Goal: Information Seeking & Learning: Learn about a topic

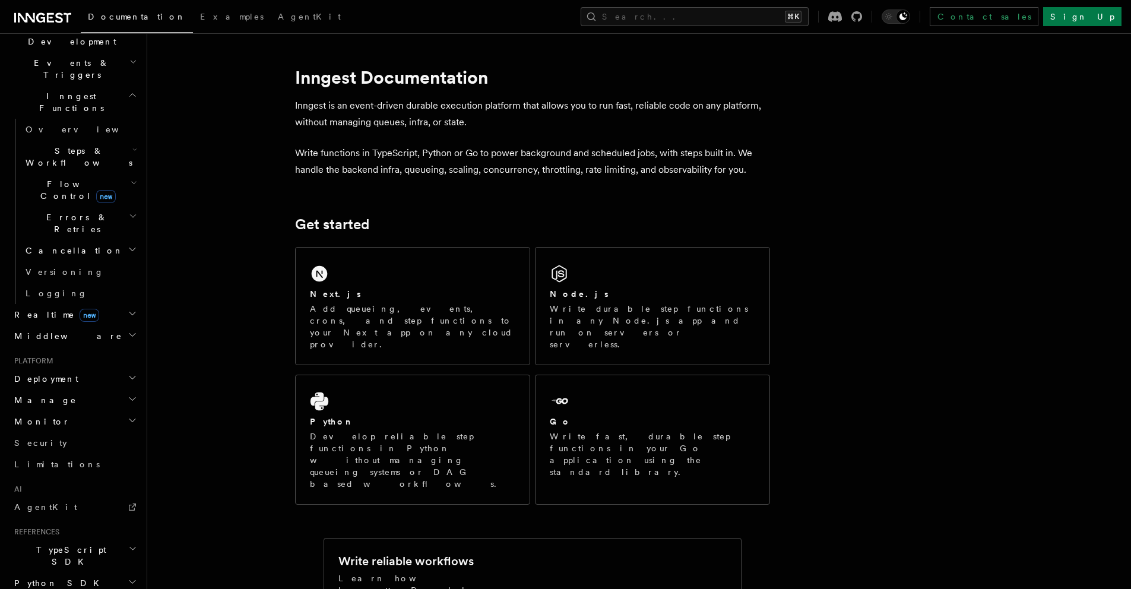
scroll to position [361, 0]
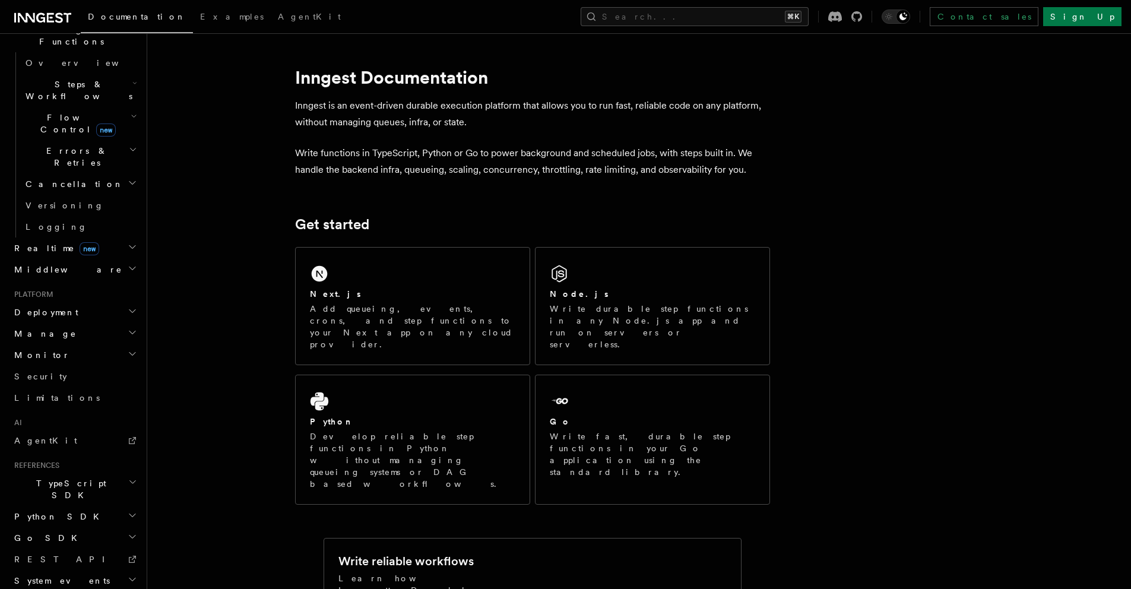
click at [128, 511] on icon "button" at bounding box center [133, 516] width 10 height 10
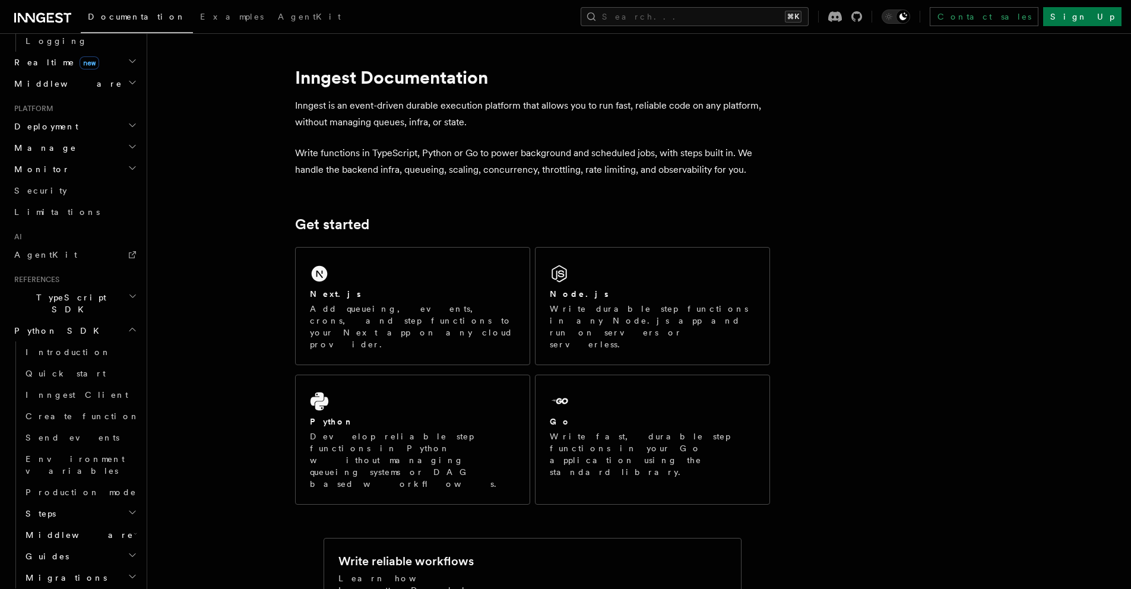
scroll to position [560, 0]
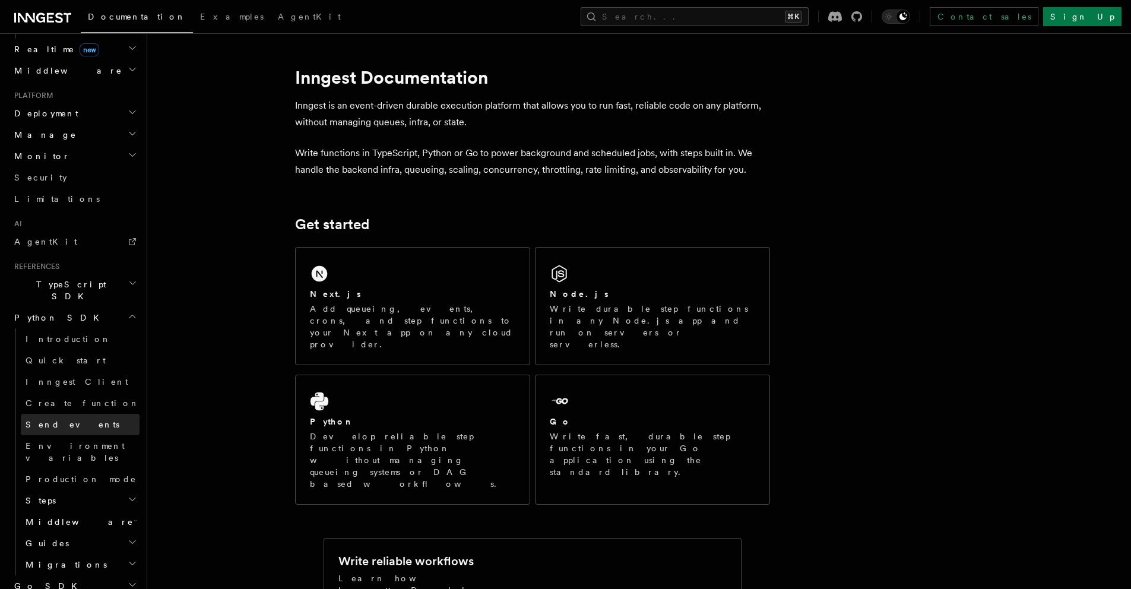
click at [56, 420] on span "Send events" at bounding box center [73, 425] width 94 height 10
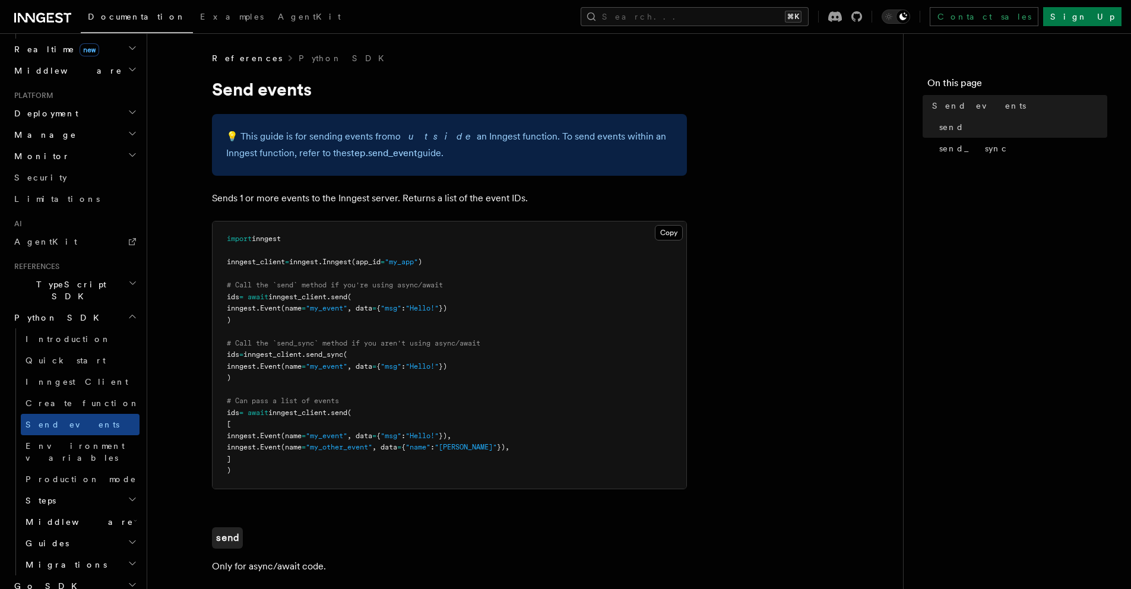
click at [59, 490] on h2 "Steps" at bounding box center [80, 500] width 119 height 21
click at [62, 560] on span "parallel" at bounding box center [65, 565] width 56 height 10
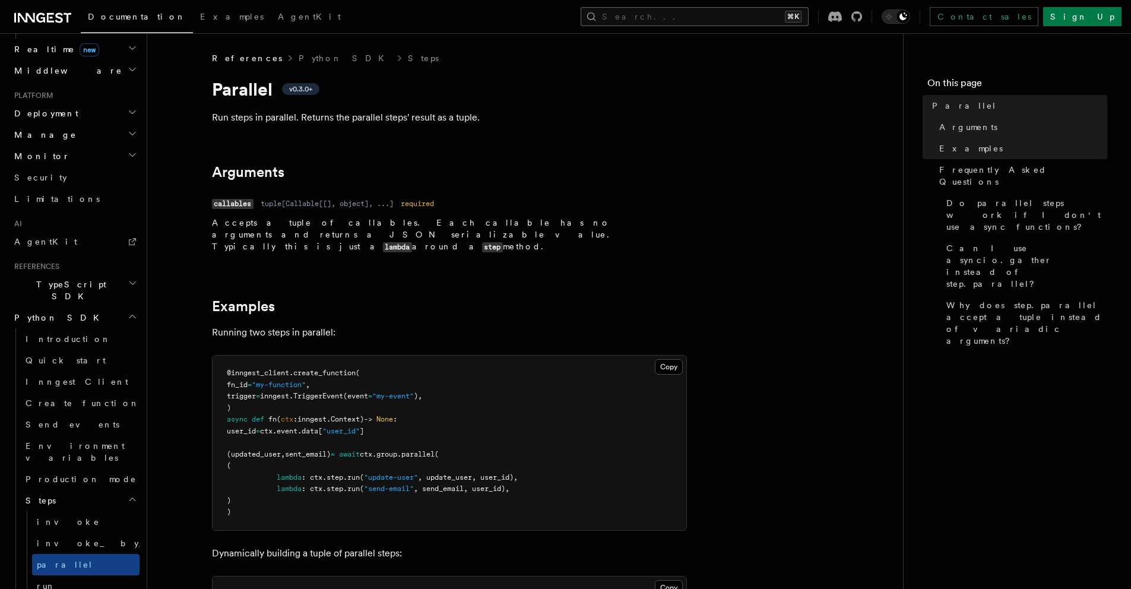
click at [721, 22] on button "Search... ⌘K" at bounding box center [695, 16] width 228 height 19
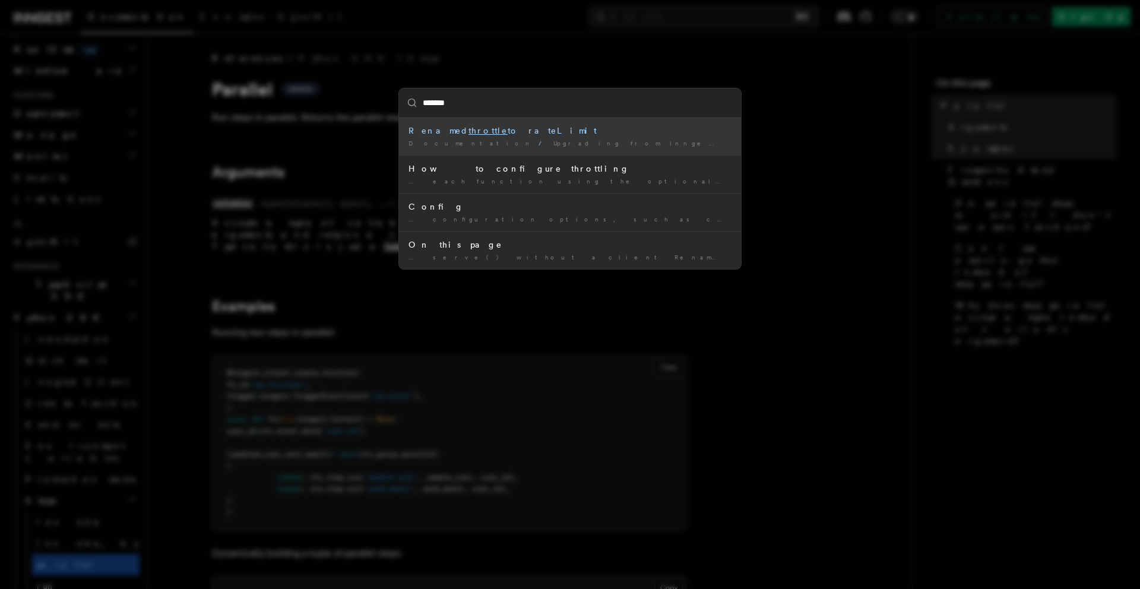
type input "******"
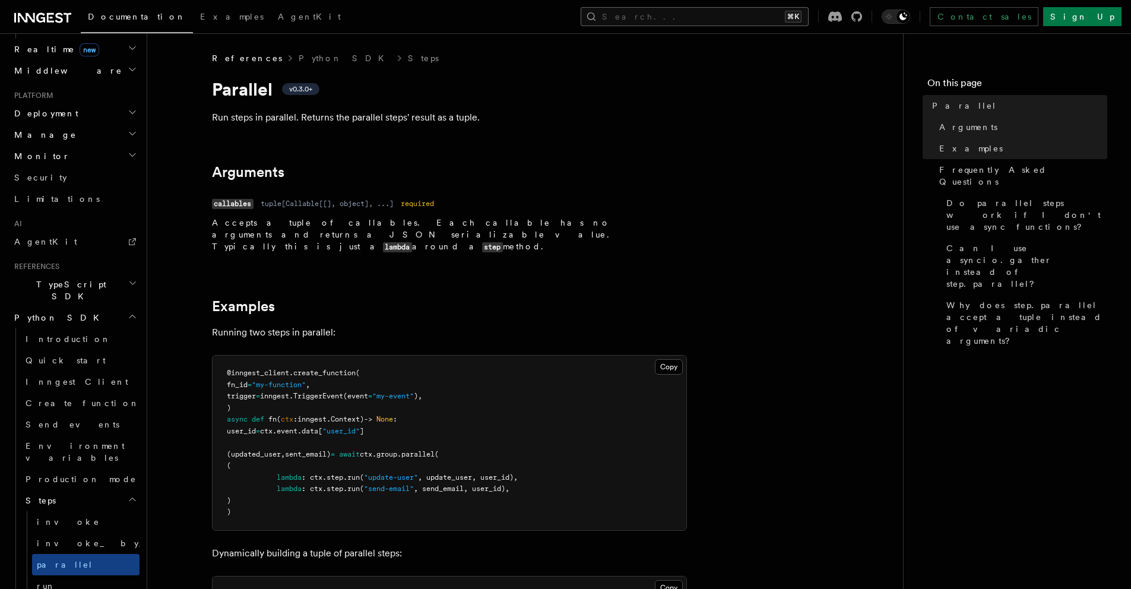
scroll to position [513, 0]
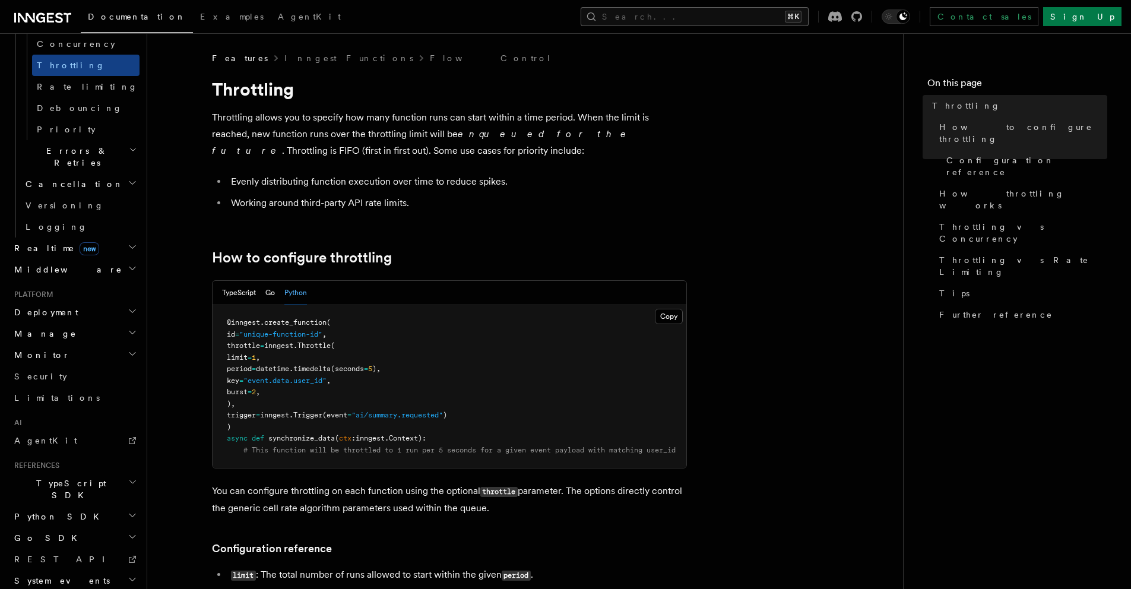
click at [691, 20] on button "Search... ⌘K" at bounding box center [695, 16] width 228 height 19
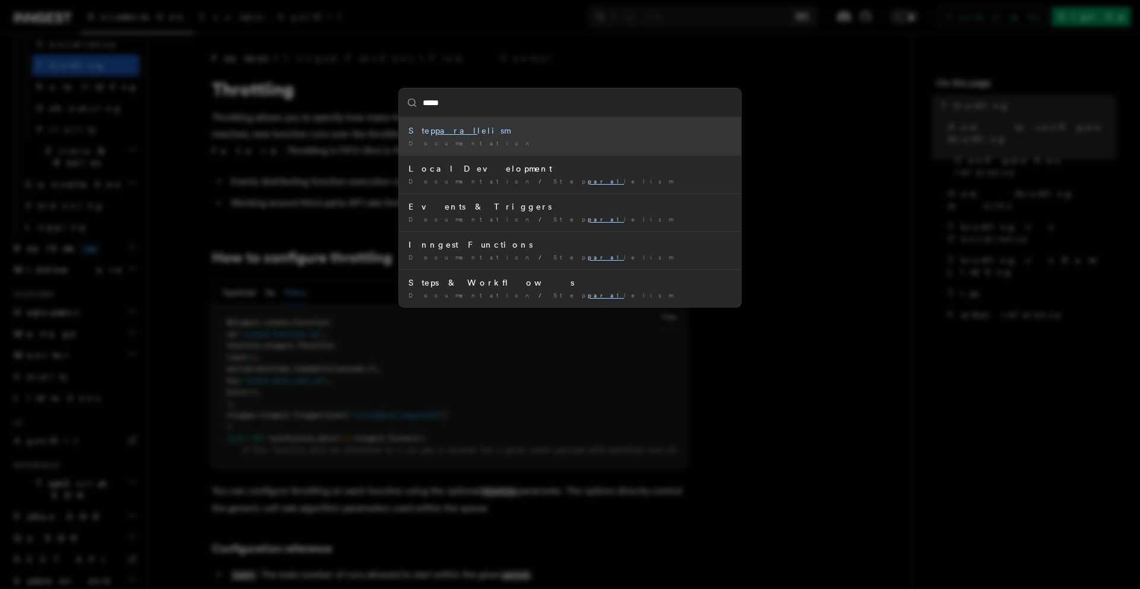
type input "******"
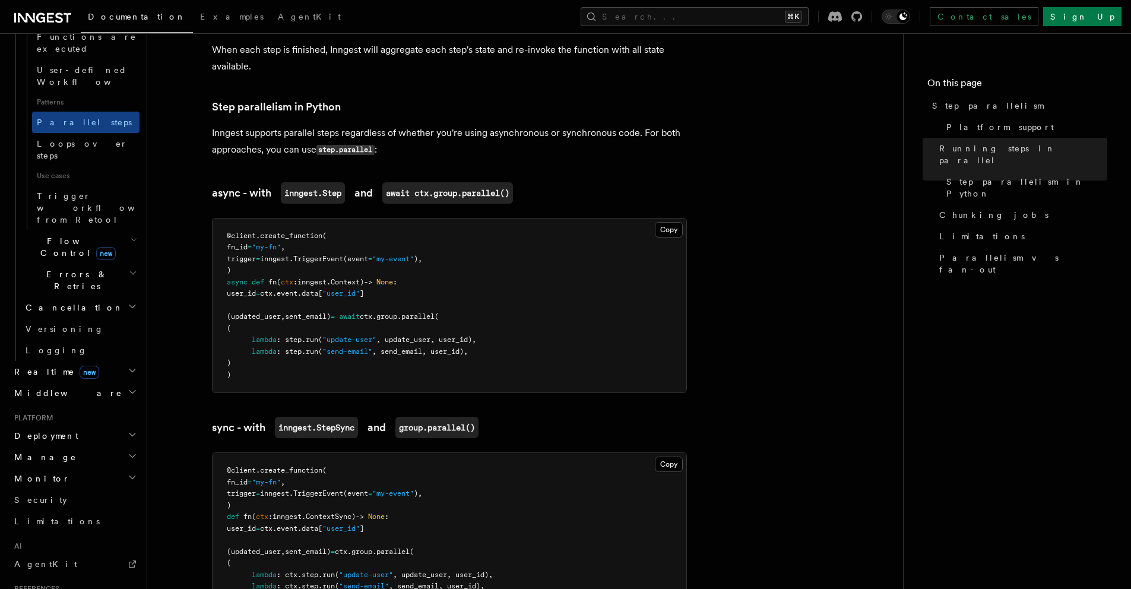
scroll to position [682, 0]
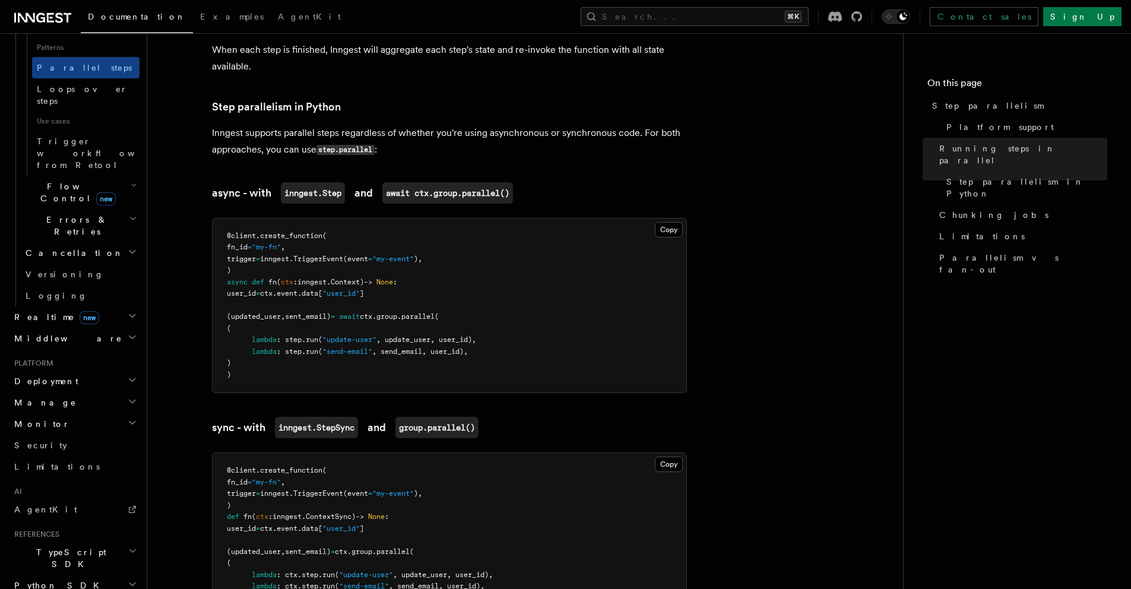
click at [127, 575] on h2 "Python SDK" at bounding box center [75, 585] width 130 height 21
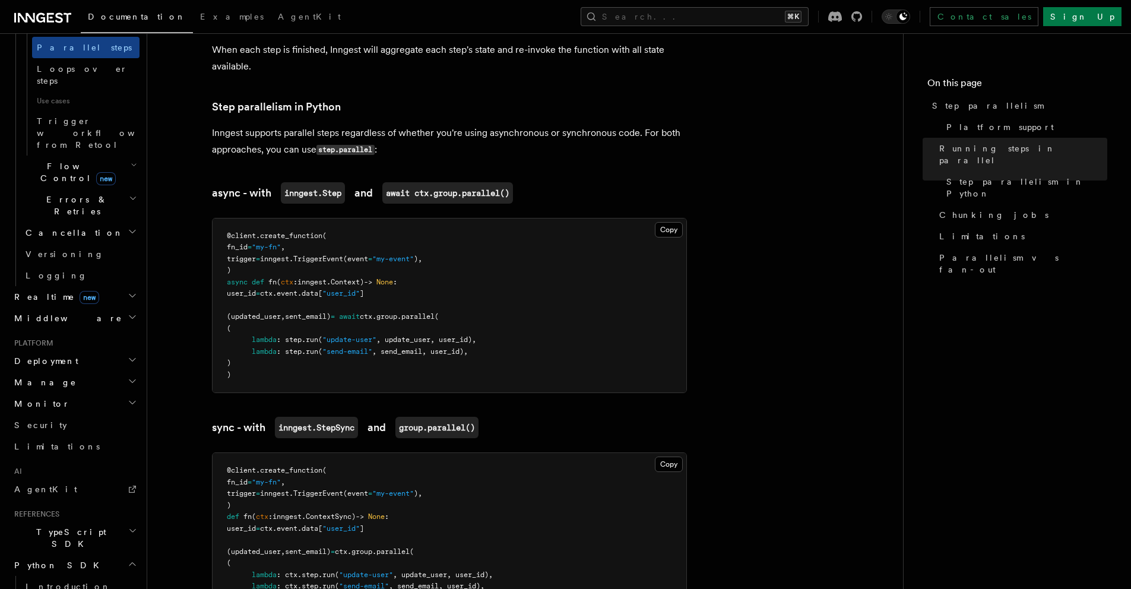
scroll to position [866, 0]
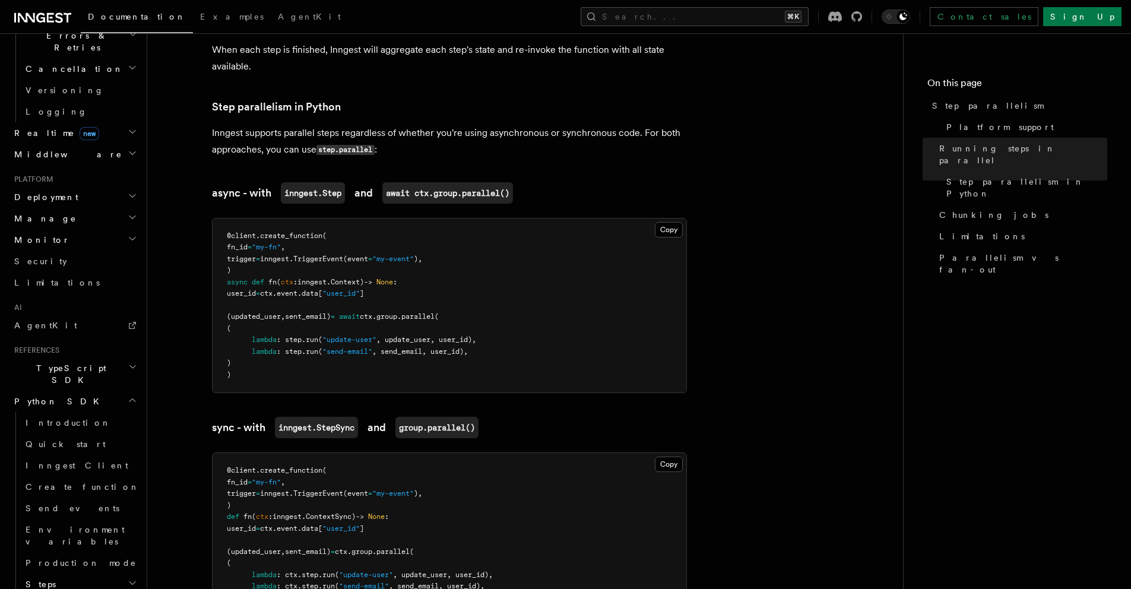
click at [117, 574] on h2 "Steps" at bounding box center [80, 584] width 119 height 21
